Goal: Find specific page/section: Find specific page/section

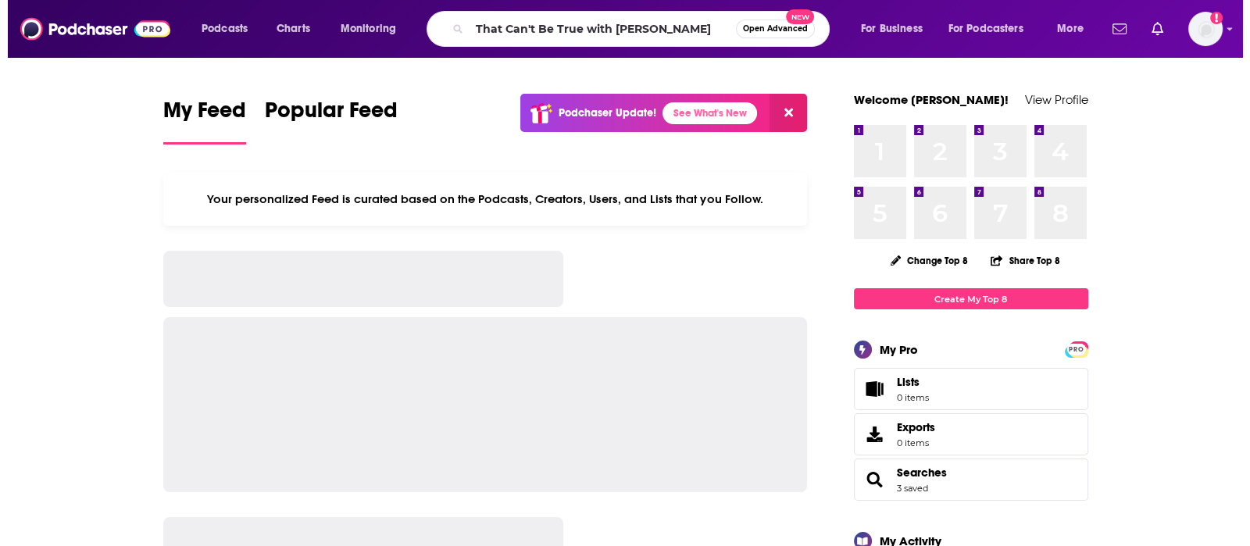
scroll to position [0, 5]
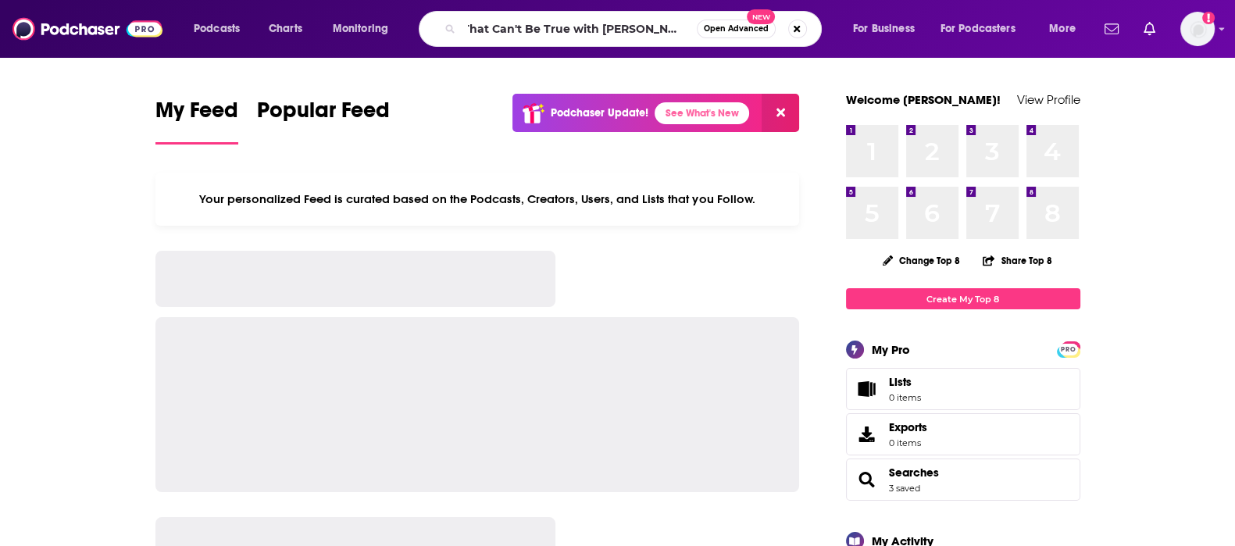
type input "That Can't Be True with [PERSON_NAME]"
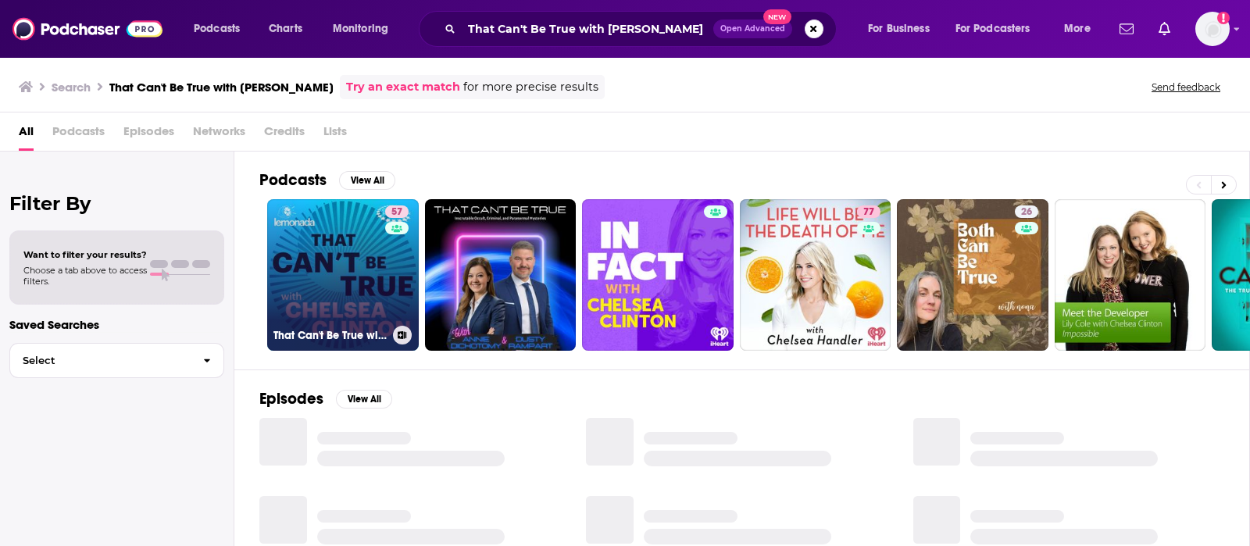
click at [353, 261] on link "57 That Can't Be True with [PERSON_NAME]" at bounding box center [343, 275] width 152 height 152
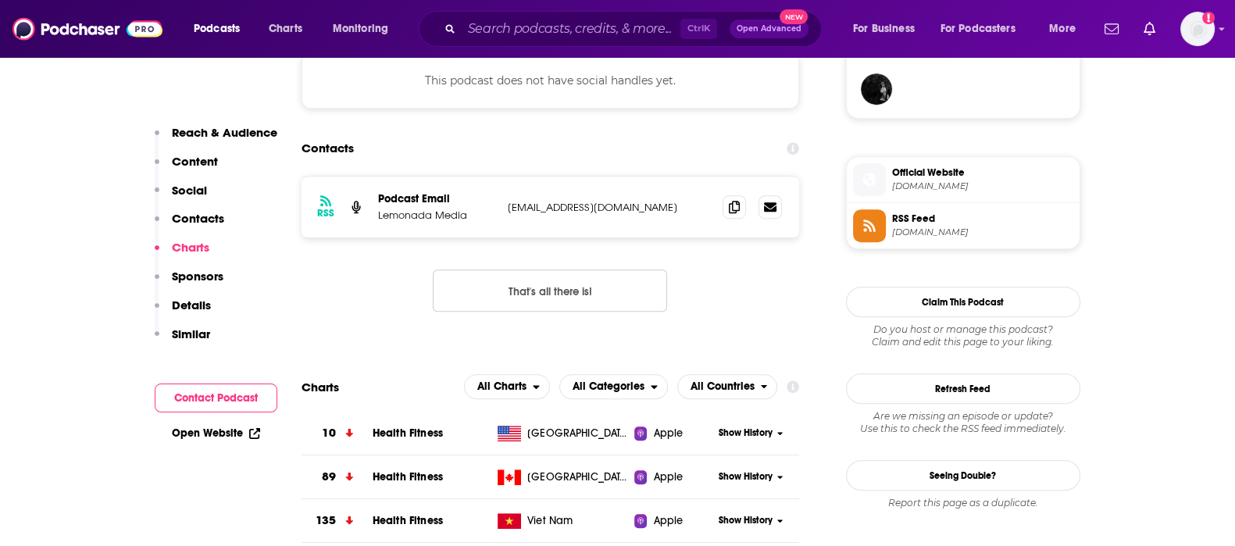
scroll to position [1074, 0]
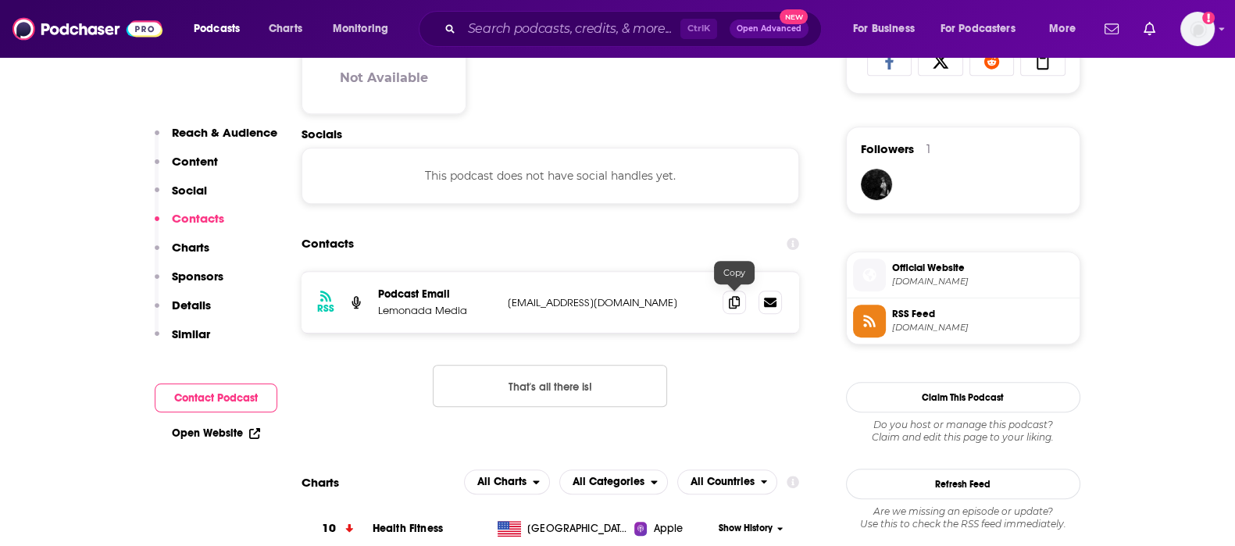
click at [735, 291] on span at bounding box center [734, 302] width 23 height 23
click at [723, 295] on span at bounding box center [734, 301] width 23 height 23
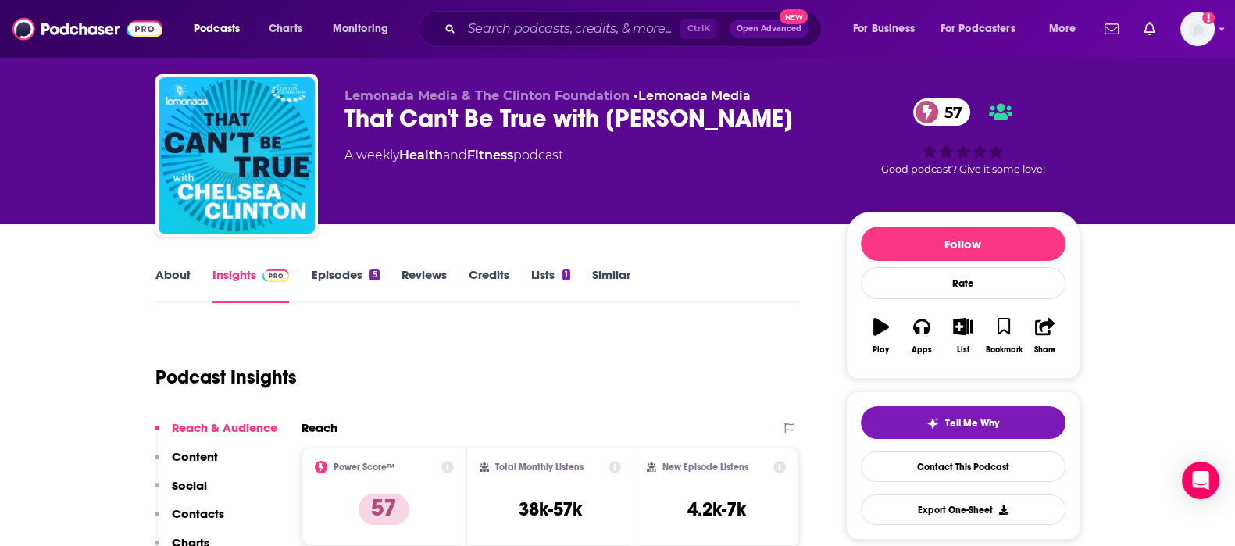
scroll to position [0, 0]
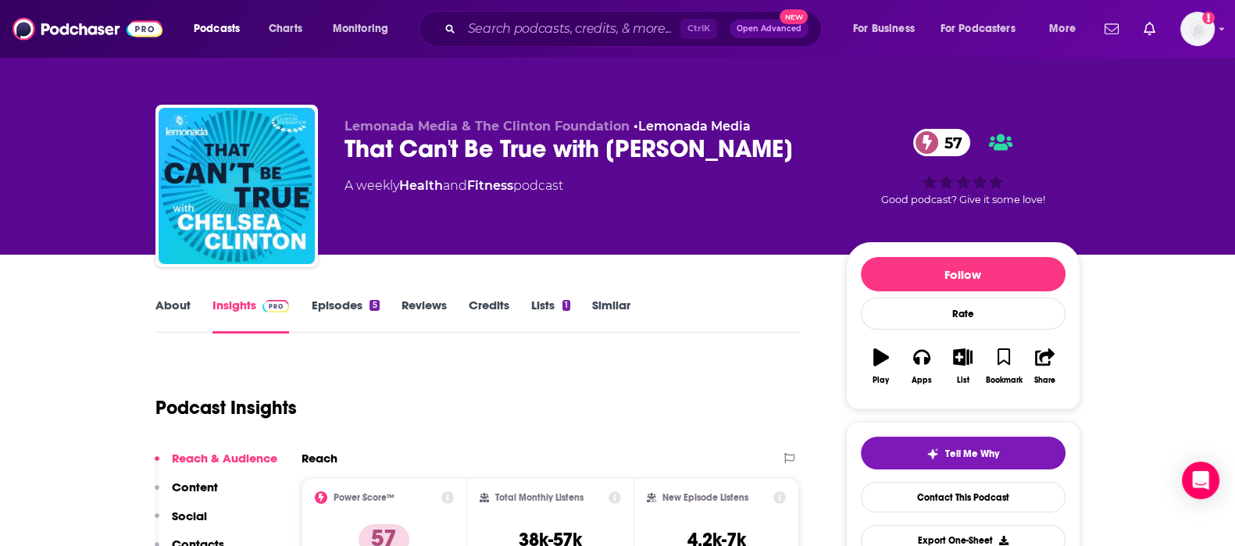
click at [545, 147] on div "That Can't Be True with [PERSON_NAME] 57" at bounding box center [582, 149] width 476 height 30
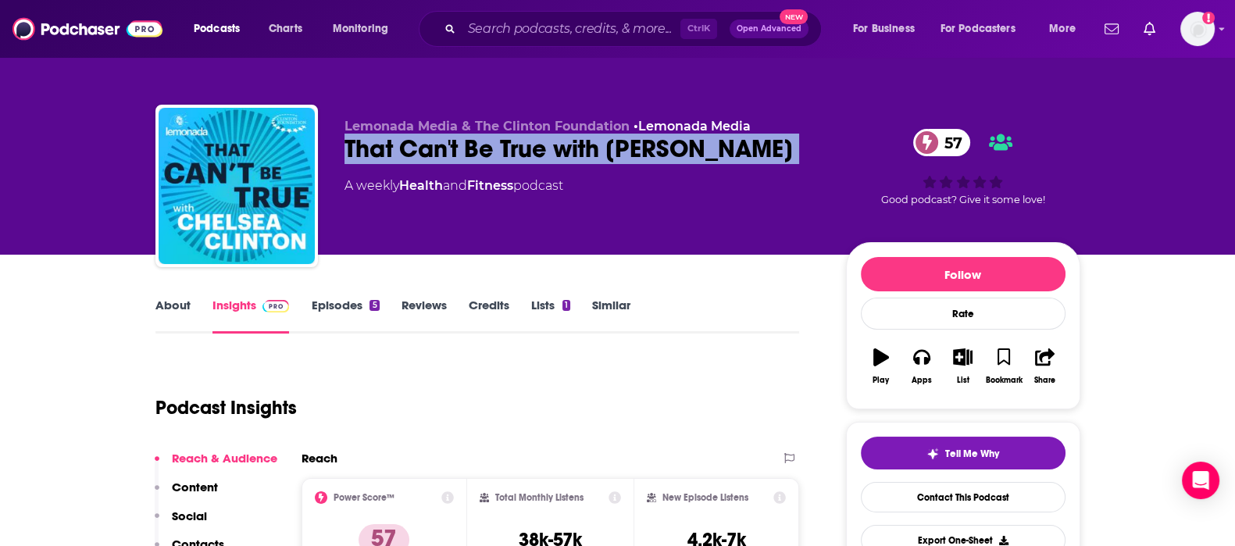
click at [545, 148] on div "That Can't Be True with [PERSON_NAME] 57" at bounding box center [582, 149] width 476 height 30
copy div "That Can't Be True with [PERSON_NAME] 57"
